Goal: Task Accomplishment & Management: Use online tool/utility

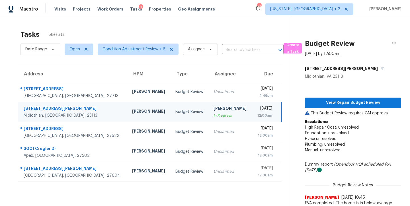
scroll to position [41, 0]
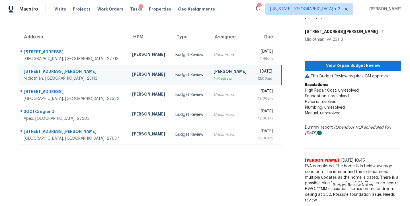
click at [221, 10] on div "Maestro Visits Projects Work Orders Tasks 1 Properties Geo Assignments 91 Washi…" at bounding box center [205, 9] width 410 height 18
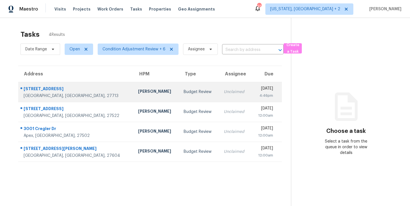
click at [184, 93] on div "Budget Review" at bounding box center [199, 92] width 31 height 6
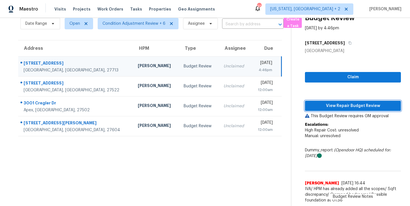
click at [363, 104] on span "View Repair Budget Review" at bounding box center [353, 106] width 87 height 7
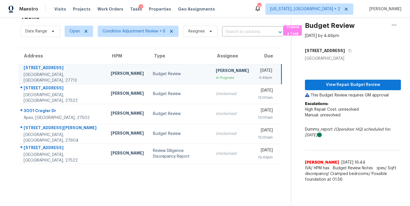
scroll to position [22, 0]
click at [236, 11] on div "Maestro Visits Projects Work Orders Tasks 1 Properties Geo Assignments 91 Washi…" at bounding box center [205, 9] width 410 height 18
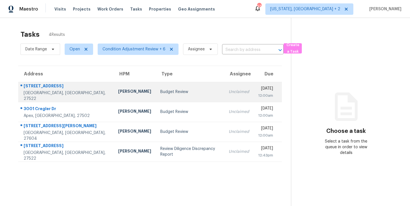
click at [160, 92] on div "Budget Review" at bounding box center [190, 92] width 60 height 6
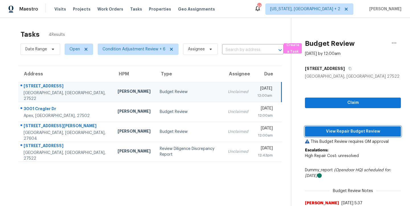
click at [371, 132] on span "View Repair Budget Review" at bounding box center [353, 131] width 87 height 7
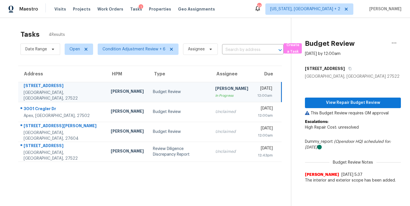
click at [249, 11] on div "Maestro Visits Projects Work Orders Tasks 1 Properties Geo Assignments 91 Washi…" at bounding box center [205, 9] width 410 height 18
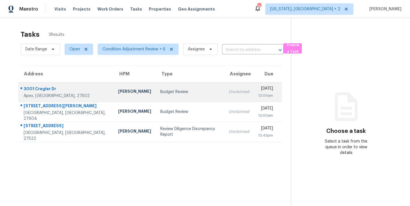
click at [160, 93] on div "Budget Review" at bounding box center [190, 92] width 60 height 6
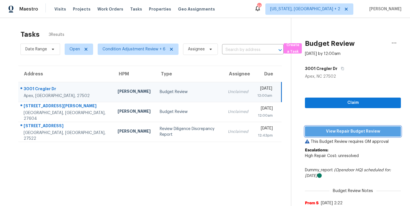
click at [350, 132] on span "View Repair Budget Review" at bounding box center [353, 131] width 87 height 7
